Goal: Information Seeking & Learning: Learn about a topic

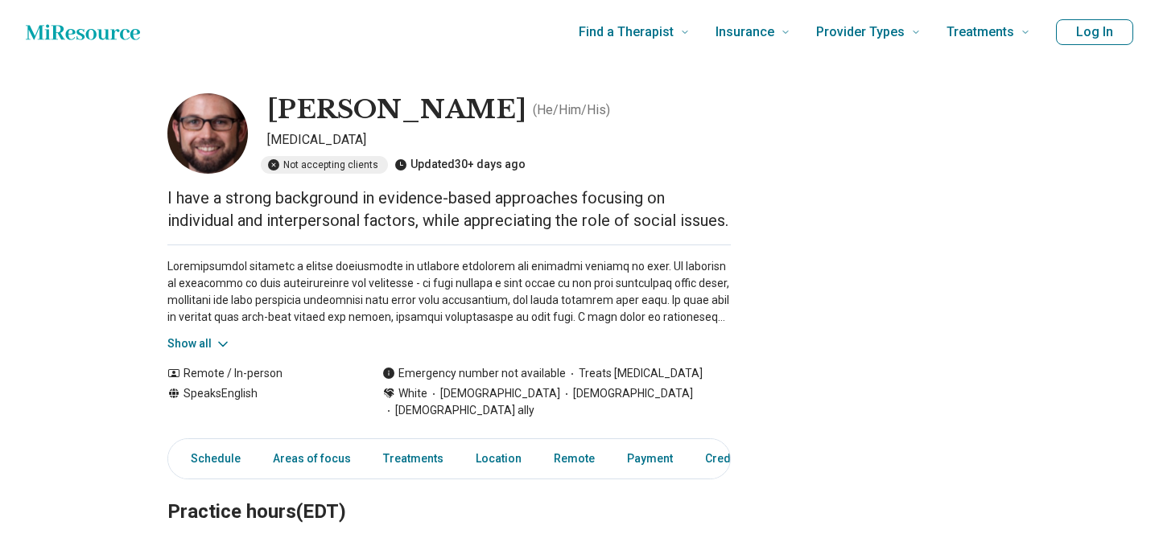
scroll to position [9, 0]
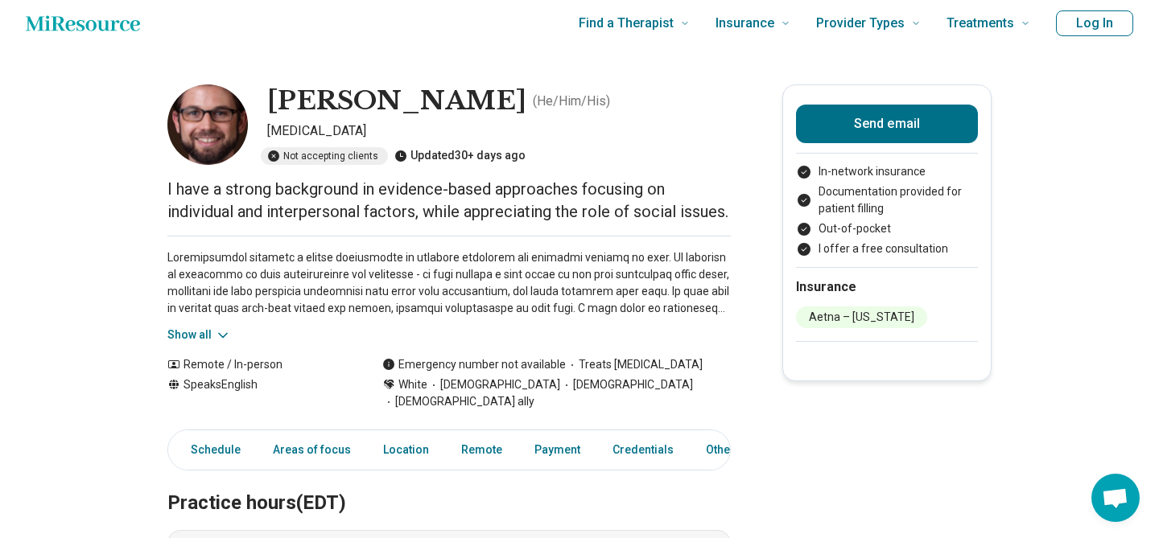
click at [200, 344] on button "Show all" at bounding box center [199, 335] width 64 height 17
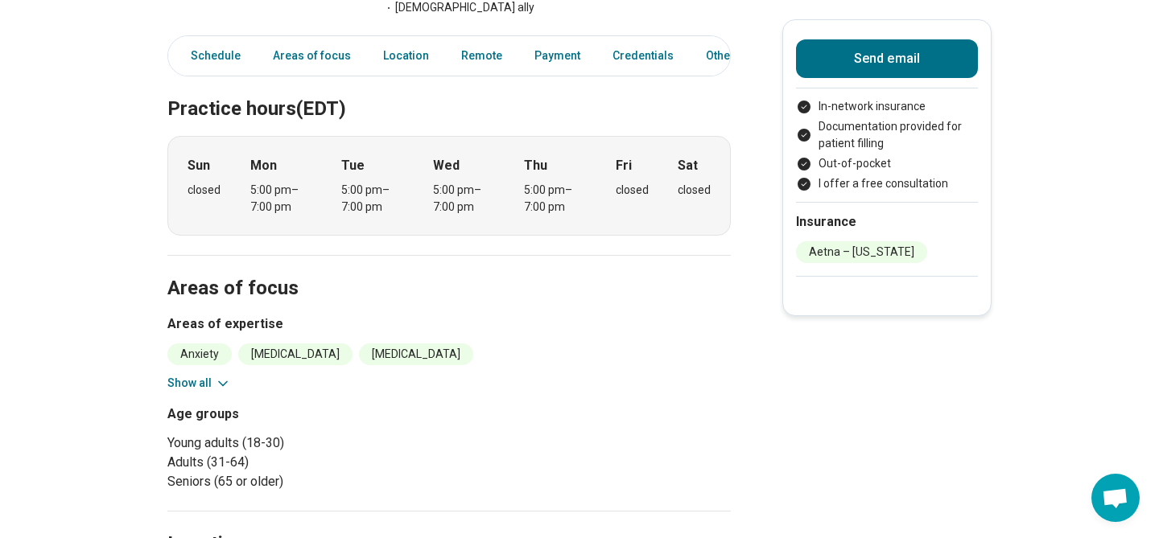
scroll to position [558, 0]
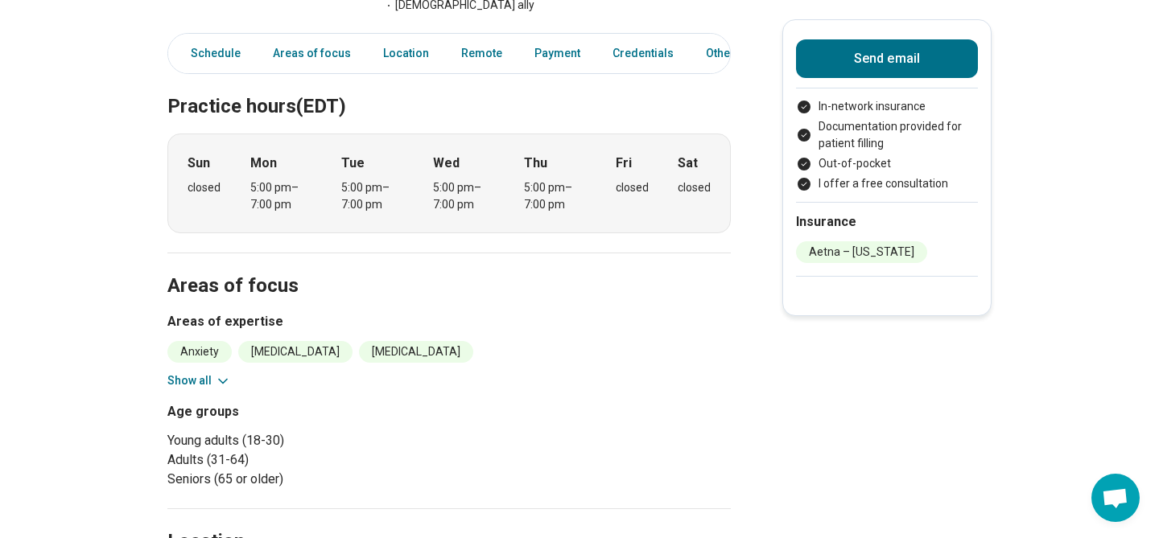
click at [210, 386] on button "Show all" at bounding box center [199, 381] width 64 height 17
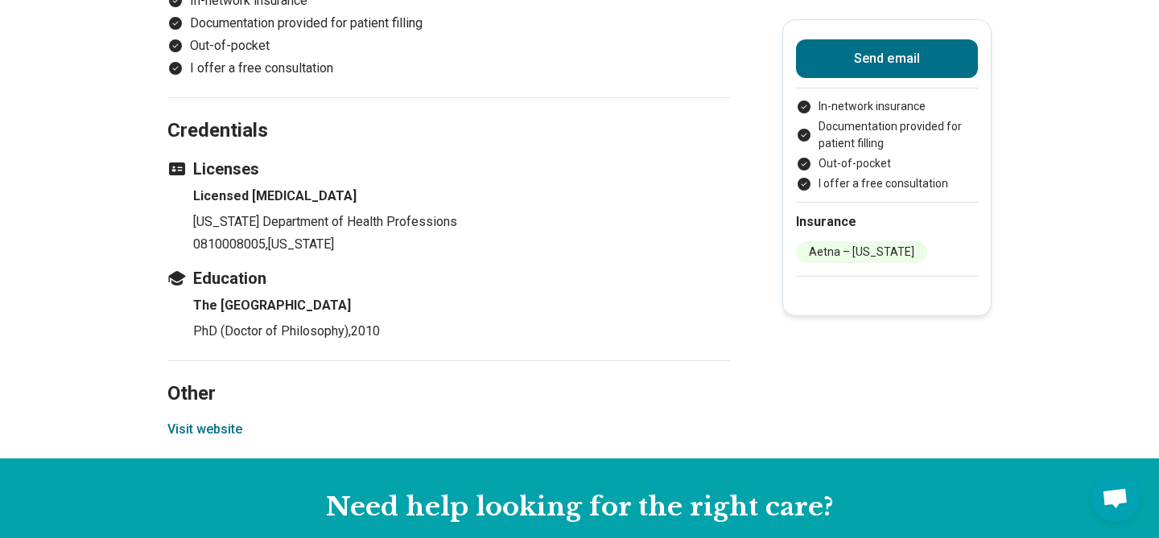
scroll to position [1813, 0]
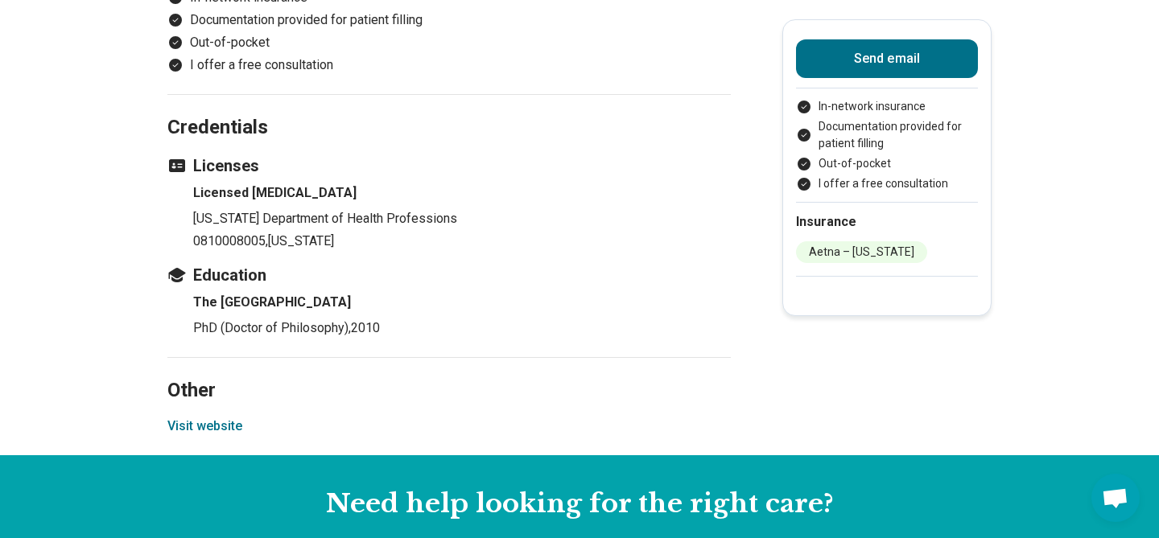
click at [204, 431] on button "Visit website" at bounding box center [204, 426] width 75 height 19
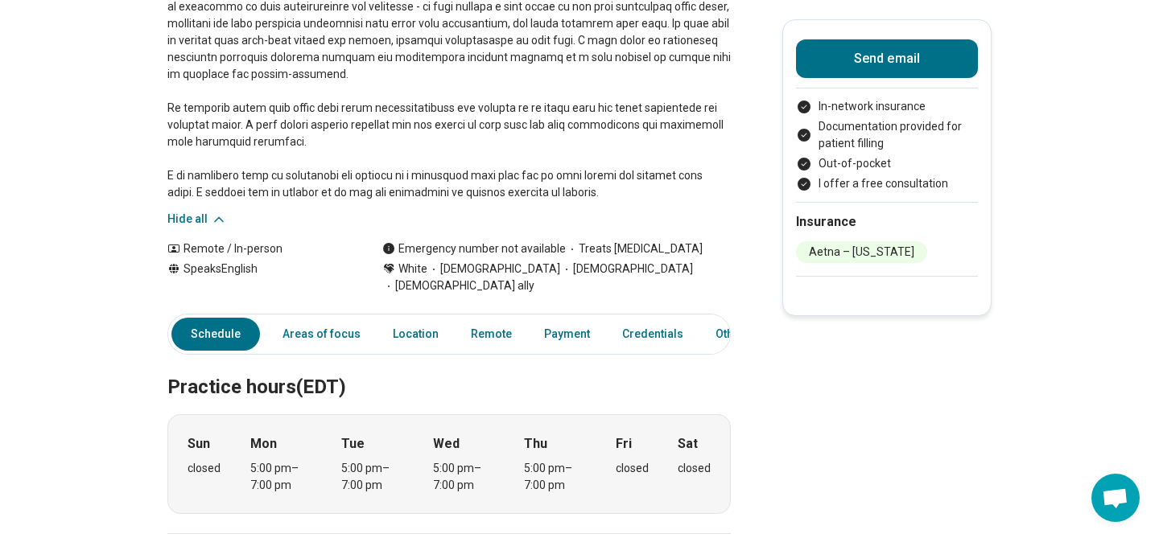
scroll to position [0, 0]
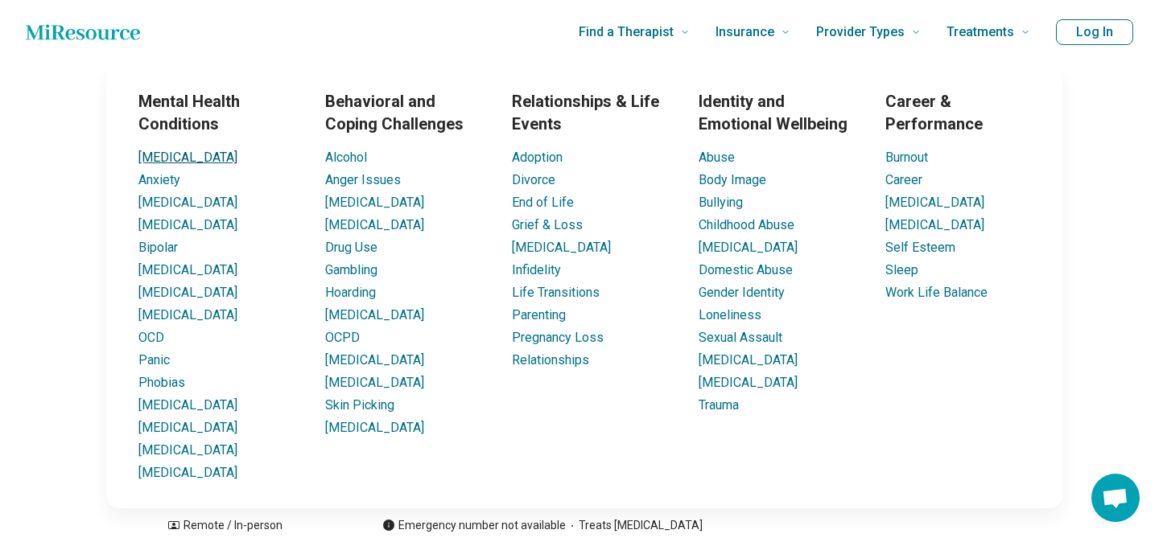
click at [164, 156] on link "[MEDICAL_DATA]" at bounding box center [187, 157] width 99 height 15
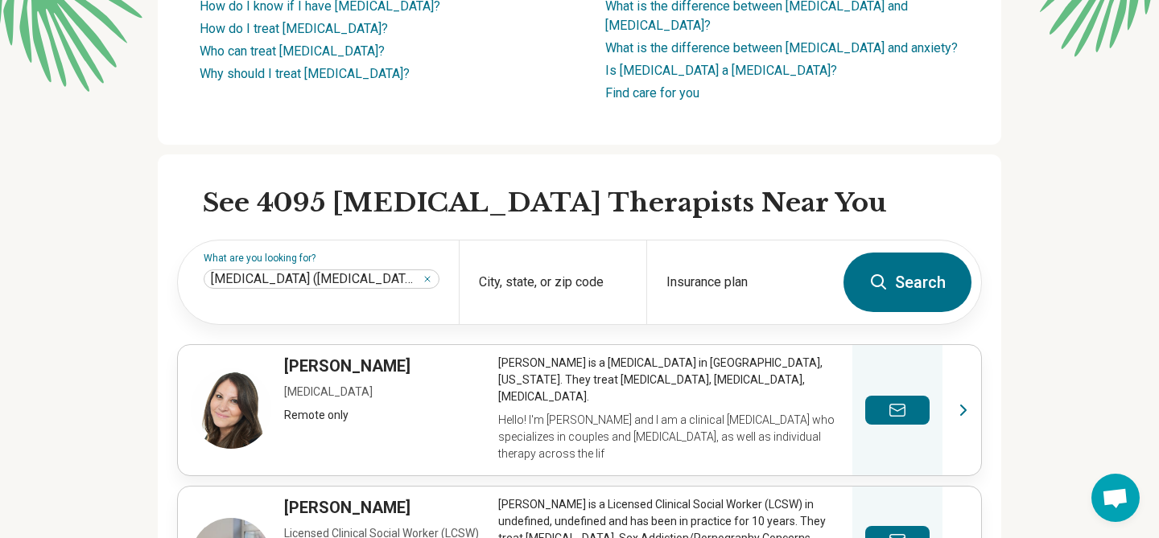
scroll to position [350, 0]
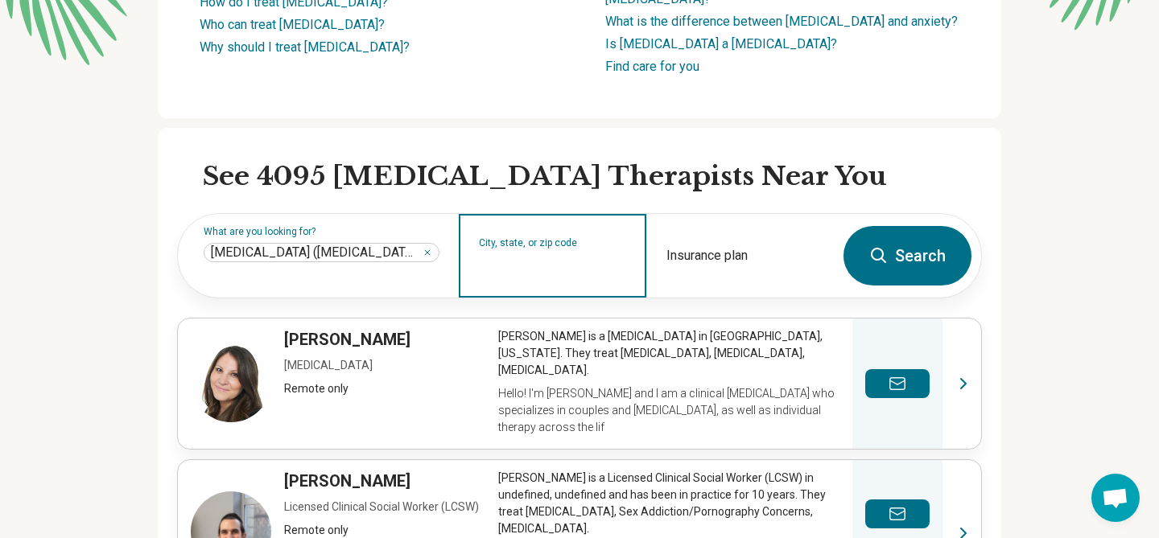
click at [576, 257] on input "City, state, or zip code" at bounding box center [553, 266] width 148 height 19
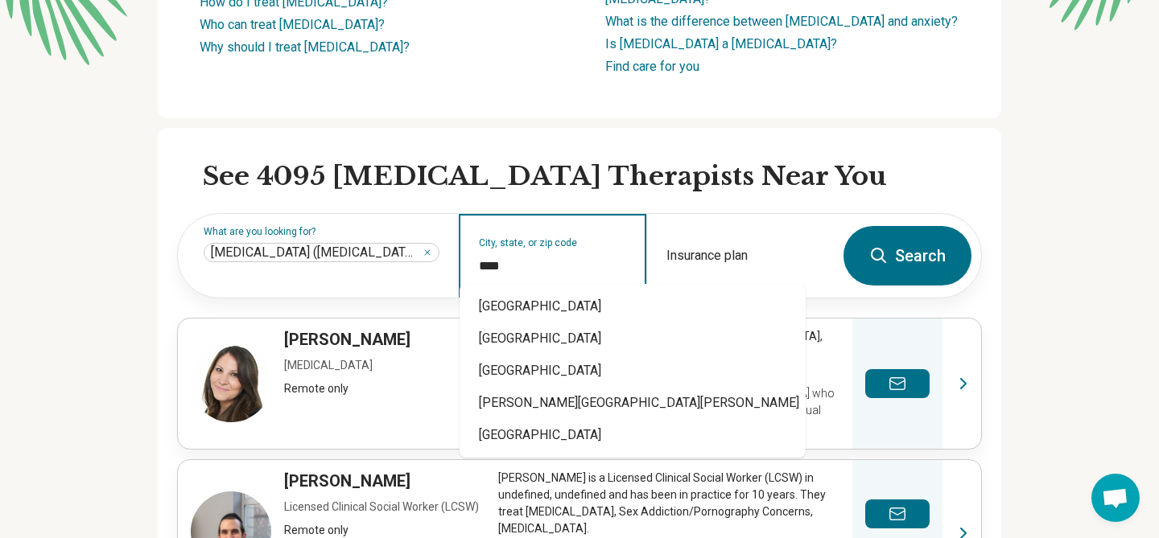
type input "*****"
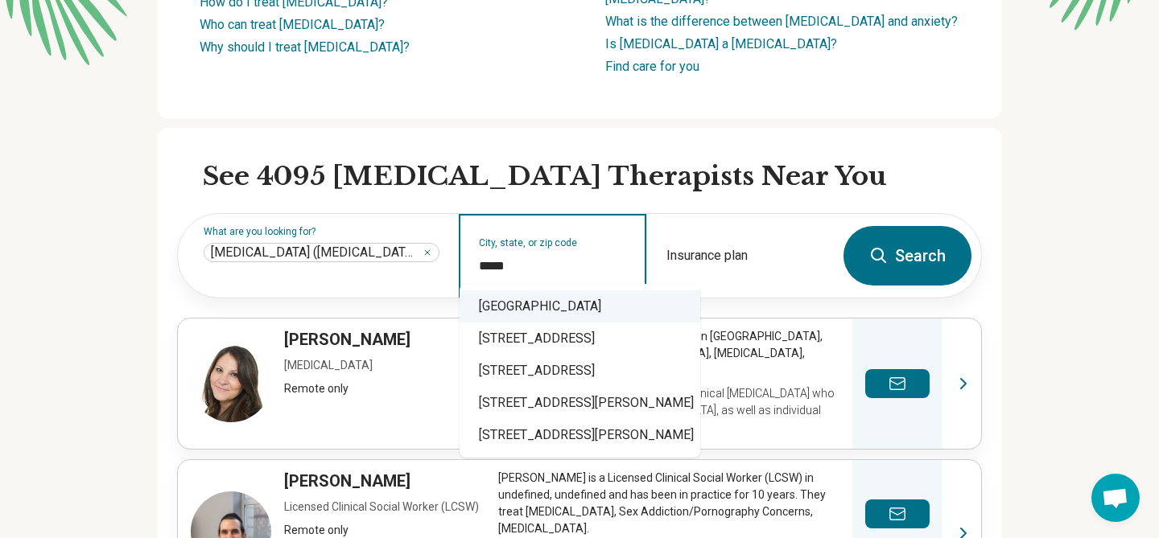
click at [563, 307] on div "University, VA 22903" at bounding box center [580, 307] width 241 height 32
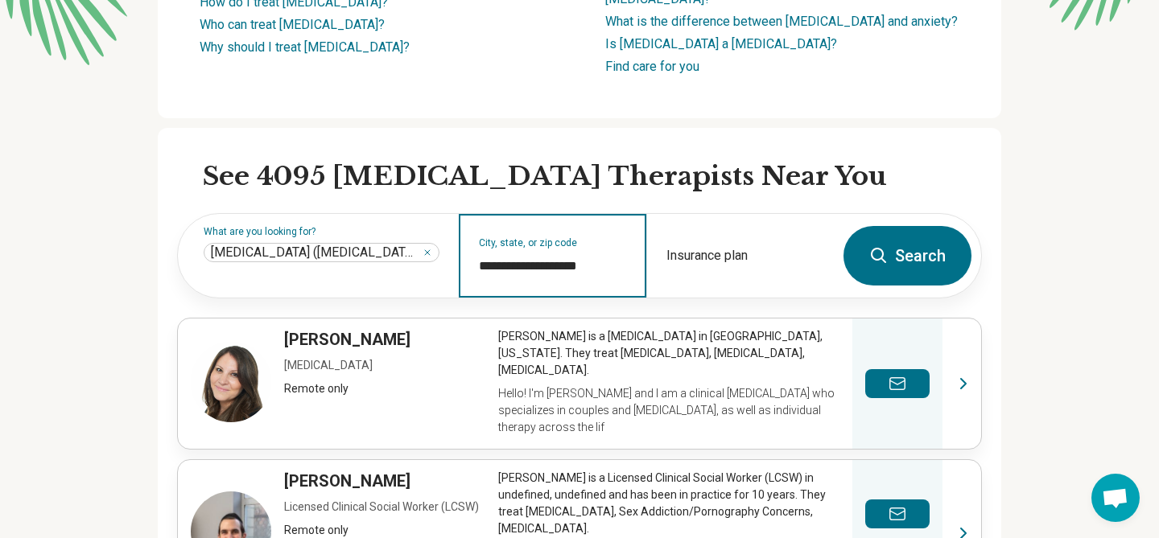
type input "**********"
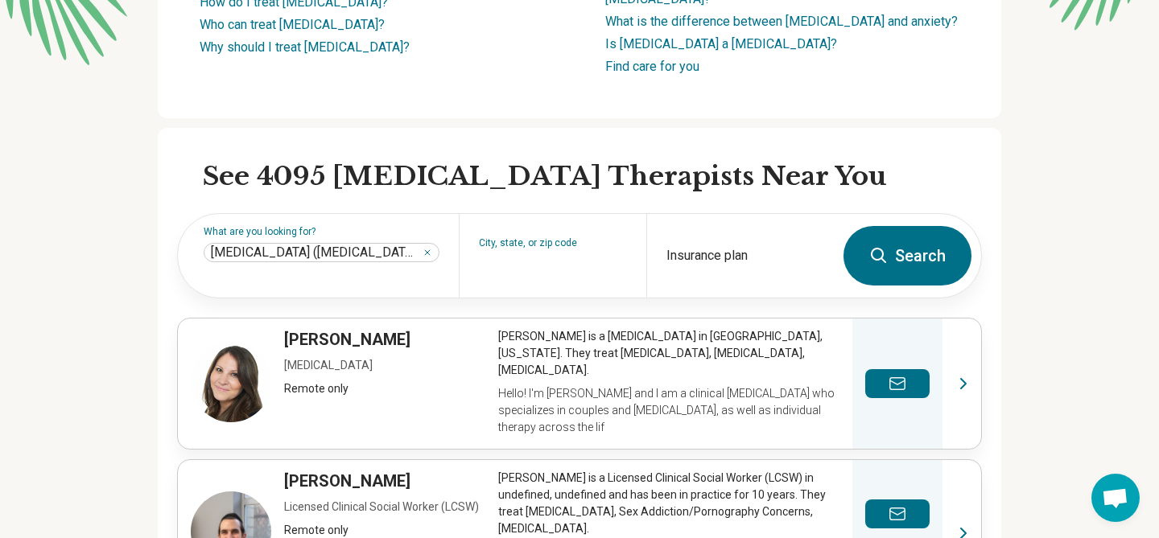
click at [926, 240] on button "Search" at bounding box center [908, 256] width 128 height 60
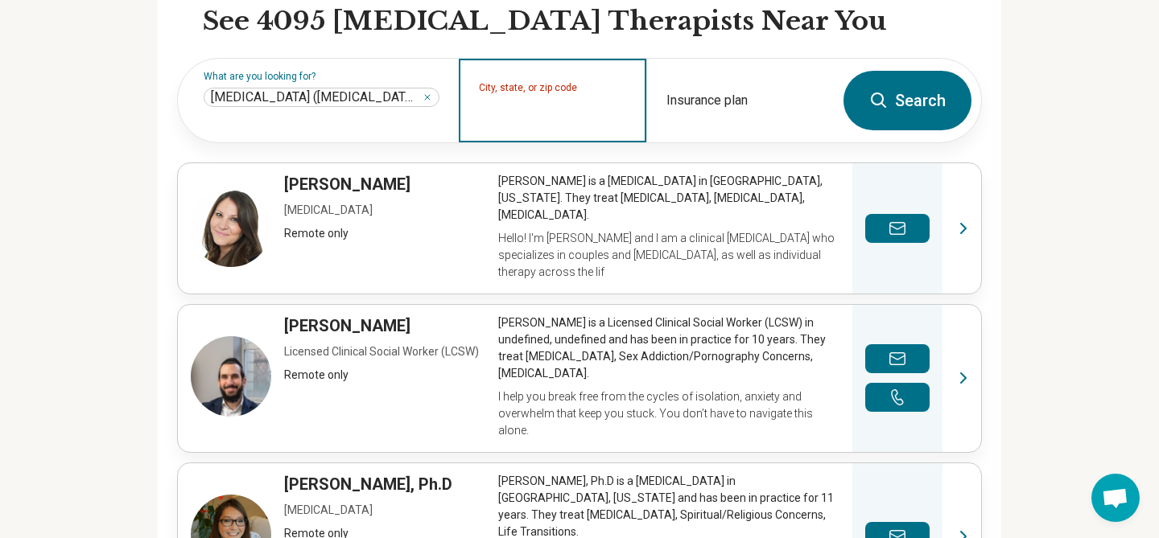
scroll to position [509, 0]
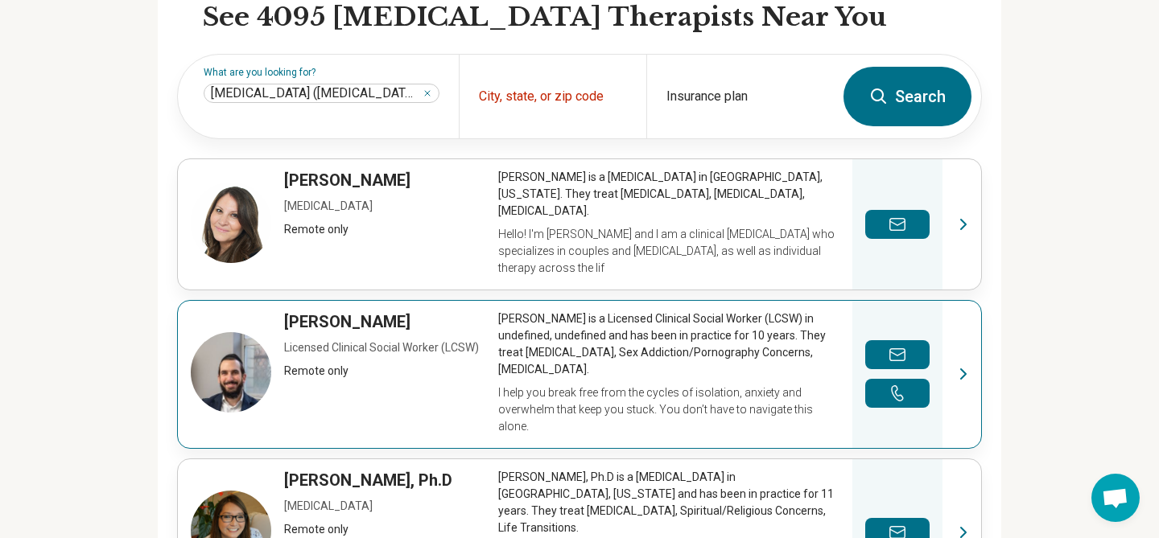
click at [220, 329] on link "View profile" at bounding box center [579, 374] width 803 height 147
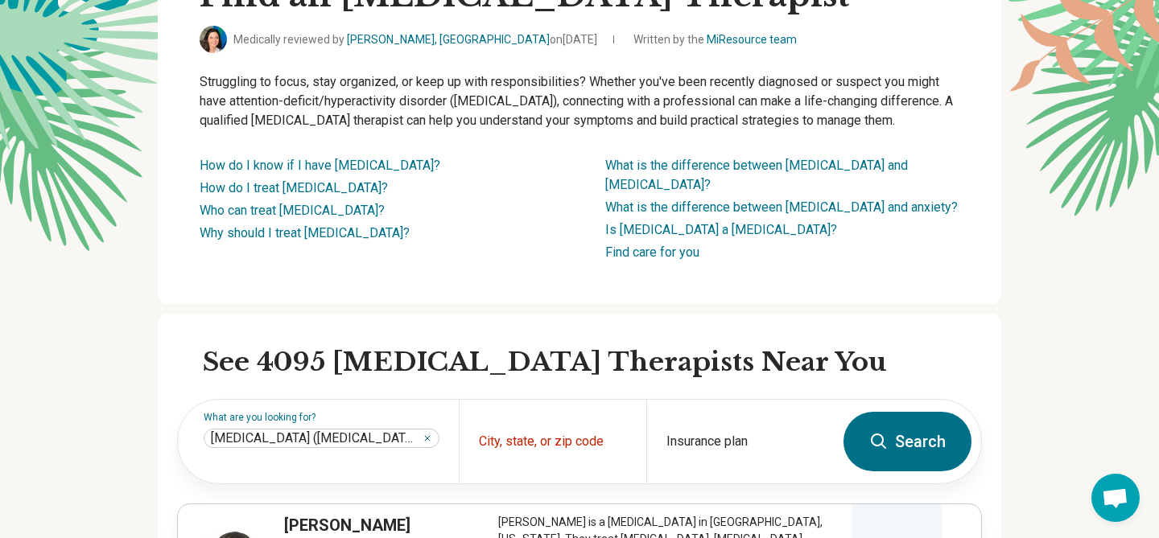
scroll to position [0, 0]
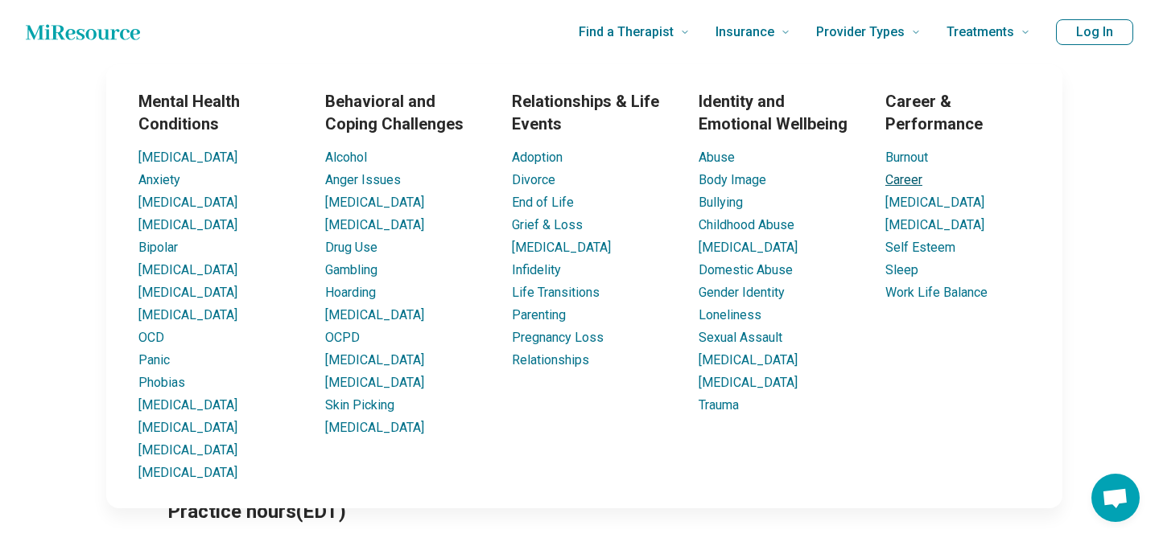
click at [897, 179] on link "Career" at bounding box center [903, 179] width 37 height 15
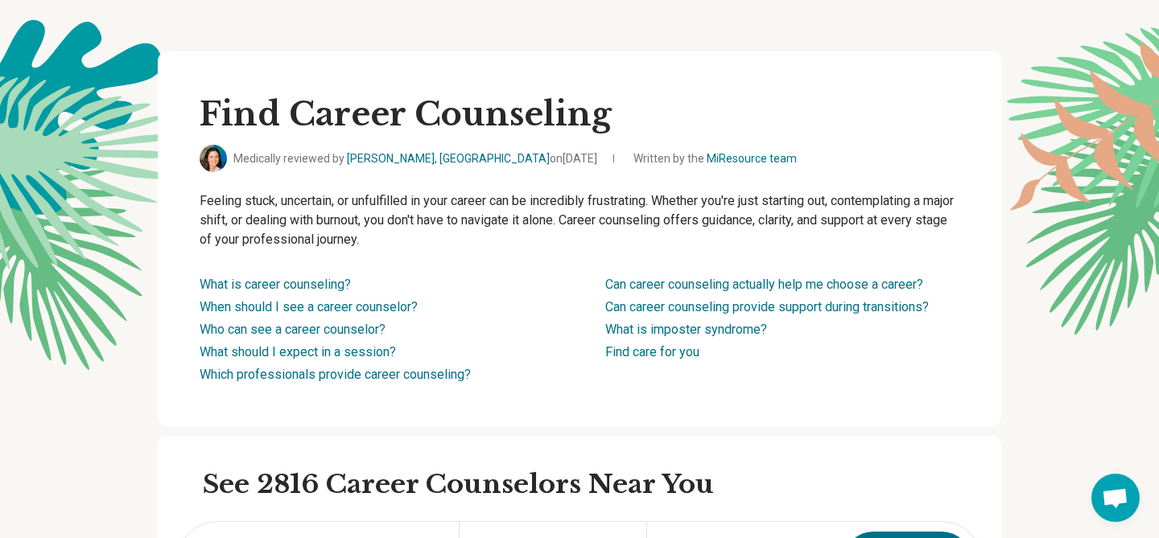
scroll to position [48, 0]
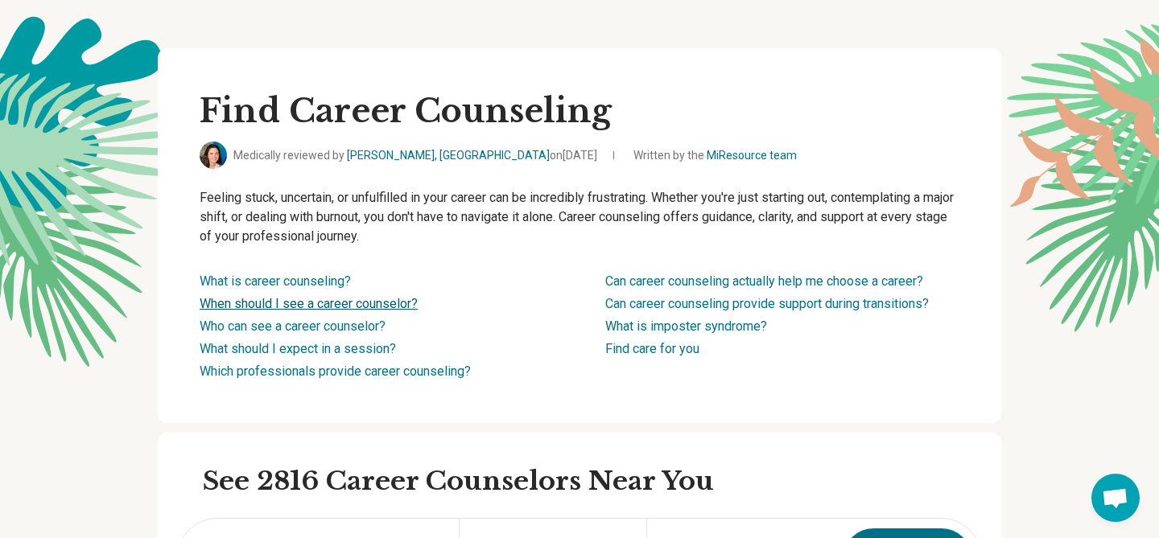
click at [394, 308] on link "When should I see a career counselor?" at bounding box center [309, 303] width 218 height 15
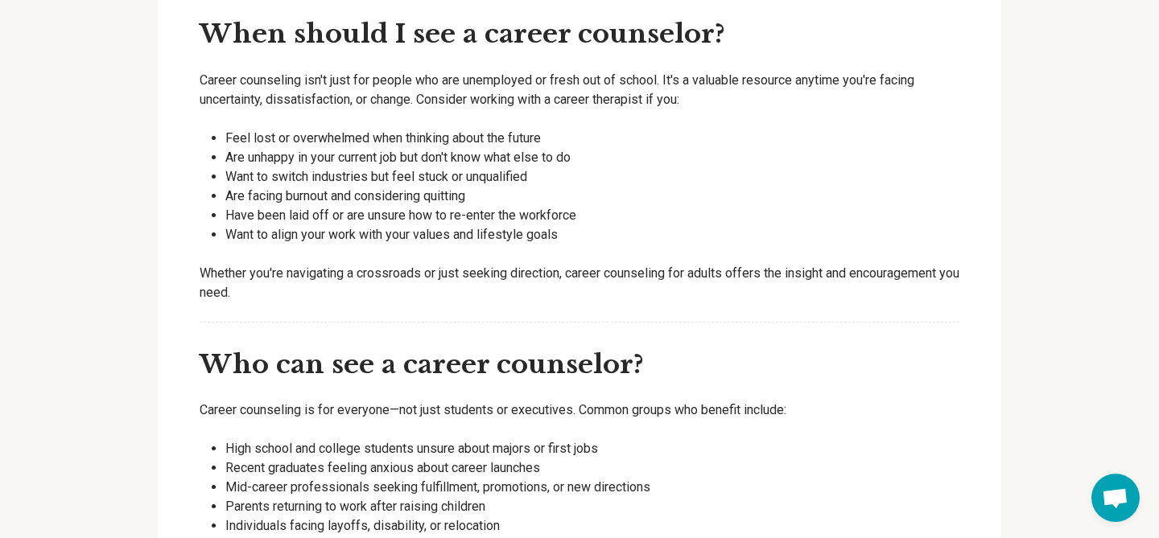
scroll to position [2282, 0]
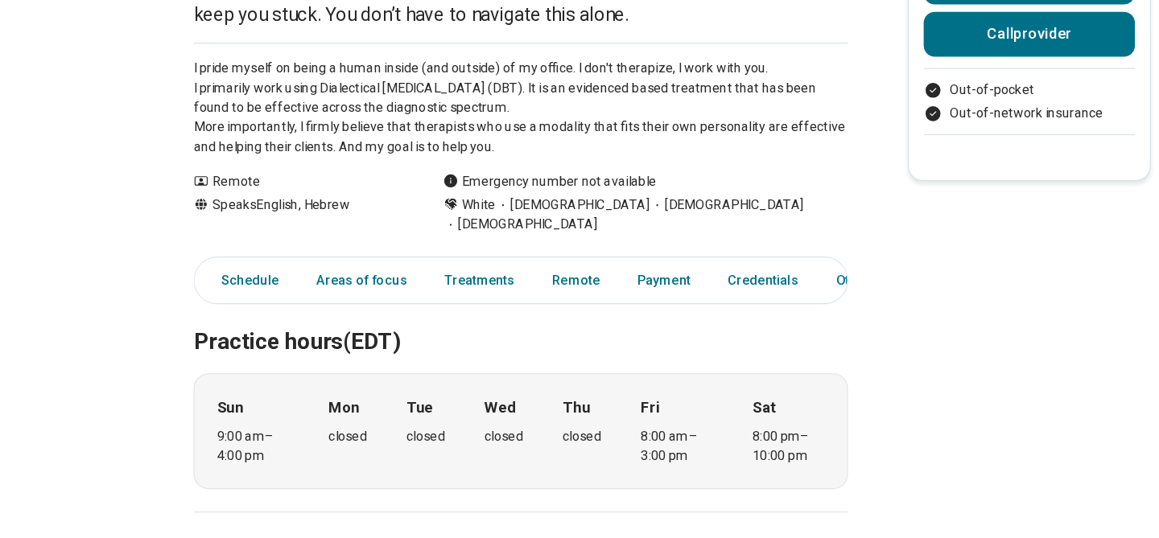
scroll to position [209, 0]
click at [300, 299] on link "Areas of focus" at bounding box center [311, 315] width 97 height 33
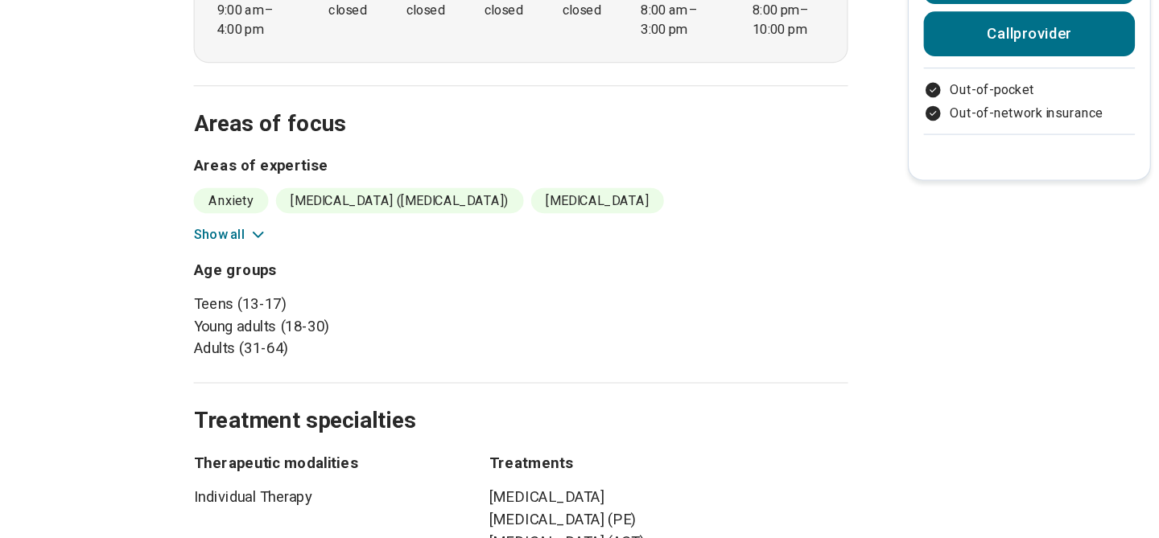
scroll to position [582, 0]
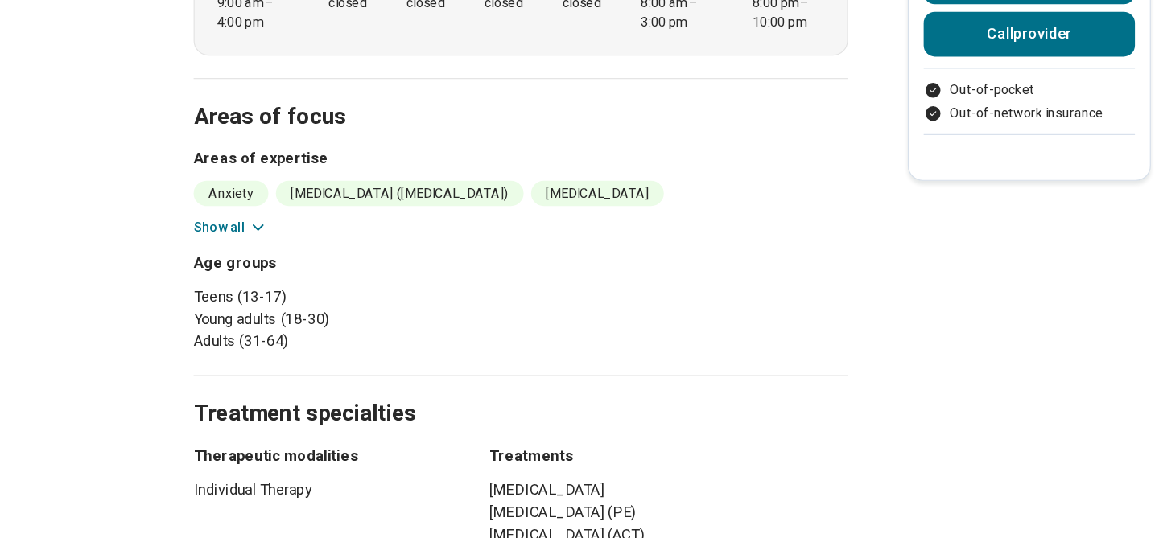
click at [194, 262] on button "Show all" at bounding box center [199, 270] width 64 height 17
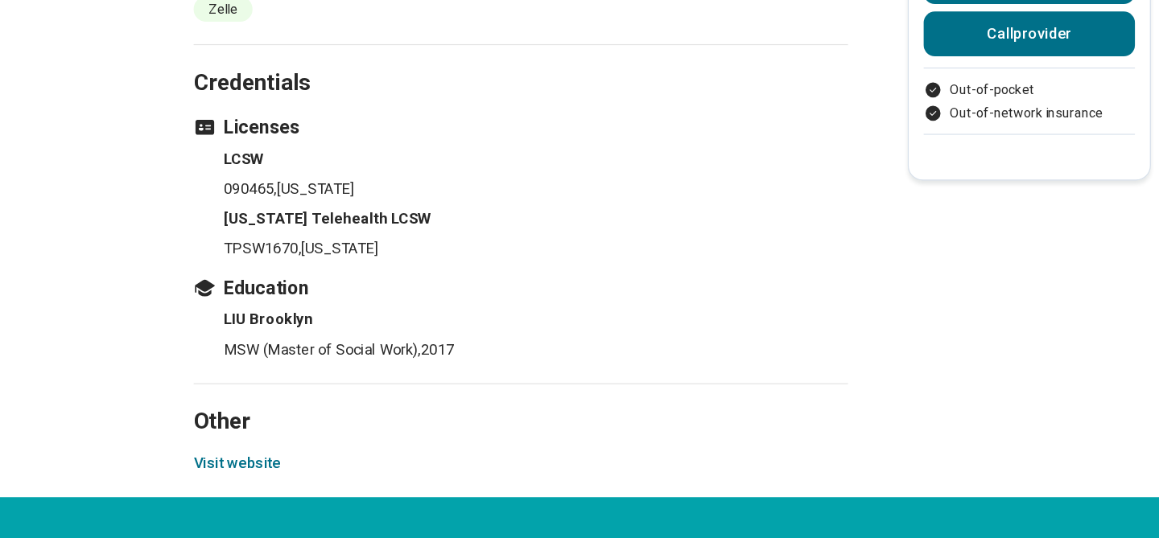
scroll to position [1529, 0]
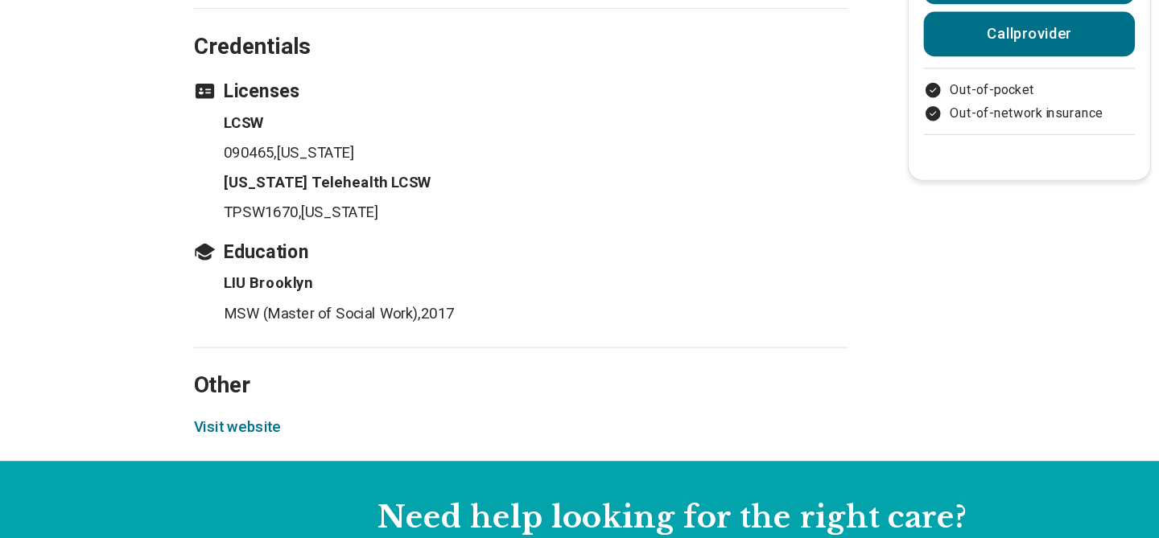
click at [209, 433] on button "Visit website" at bounding box center [204, 442] width 75 height 19
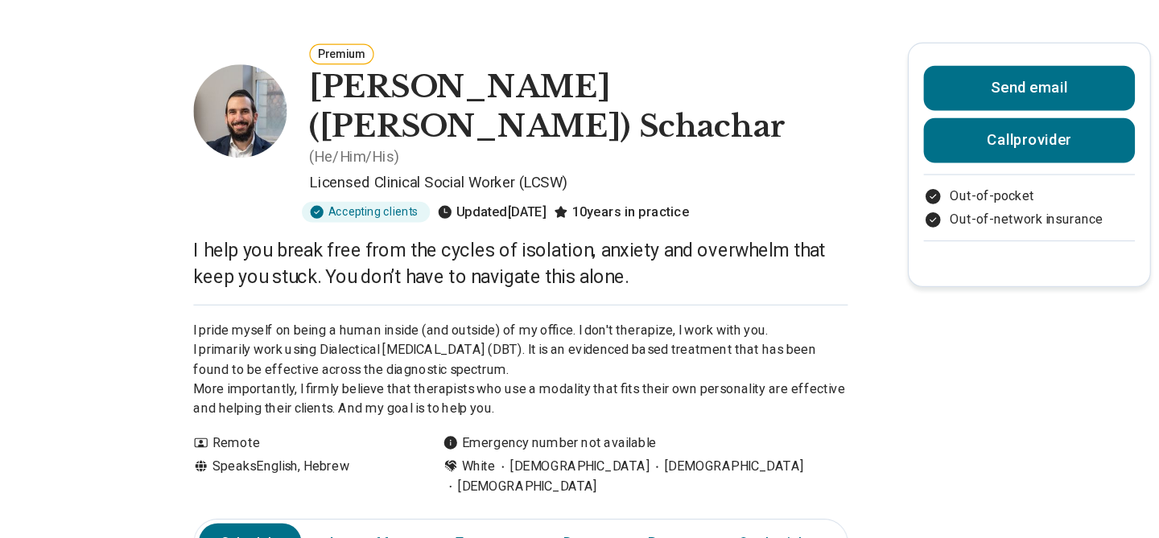
scroll to position [0, 0]
